Goal: Navigation & Orientation: Find specific page/section

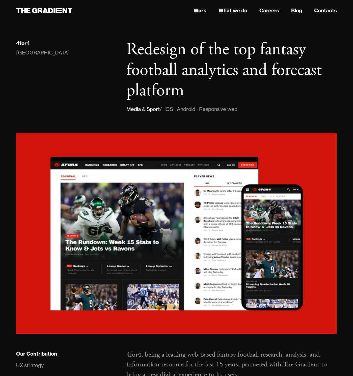
scroll to position [0, 0]
click at [266, 9] on link "Careers" at bounding box center [269, 11] width 20 height 8
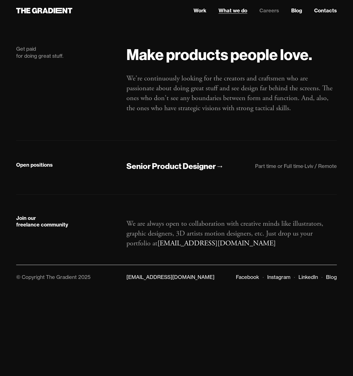
click at [236, 12] on link "What we do" at bounding box center [232, 11] width 29 height 8
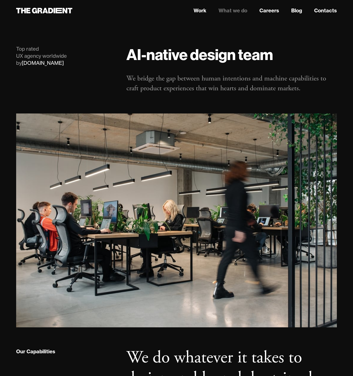
click at [192, 10] on nav "Work What we do Careers Blog Contacts" at bounding box center [231, 10] width 210 height 9
click at [199, 9] on link "Work" at bounding box center [200, 11] width 13 height 8
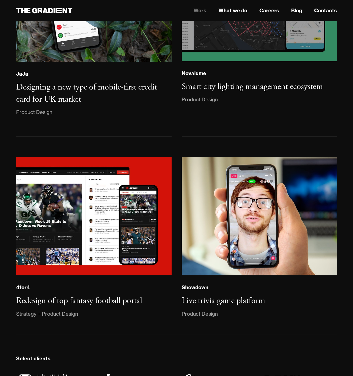
scroll to position [1028, 0]
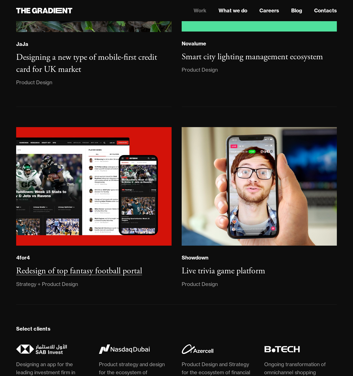
click at [64, 277] on h3 "Redesign of top fantasy football portal" at bounding box center [79, 271] width 126 height 11
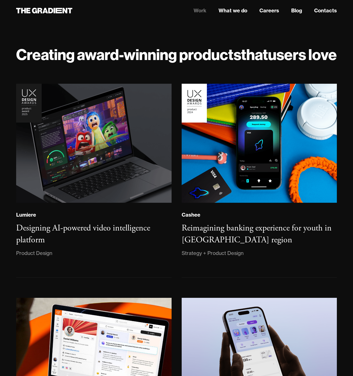
scroll to position [1028, 0]
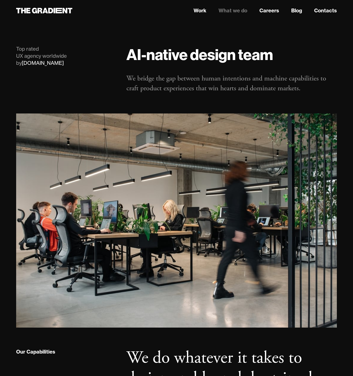
scroll to position [0, 0]
